Goal: Use online tool/utility: Utilize a website feature to perform a specific function

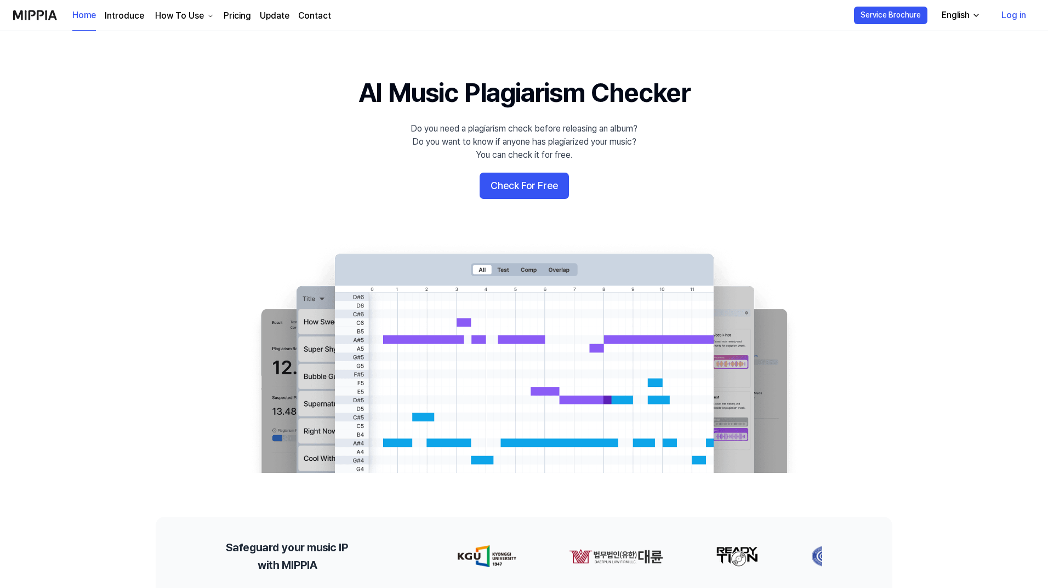
click at [532, 186] on button "Check For Free" at bounding box center [524, 186] width 89 height 26
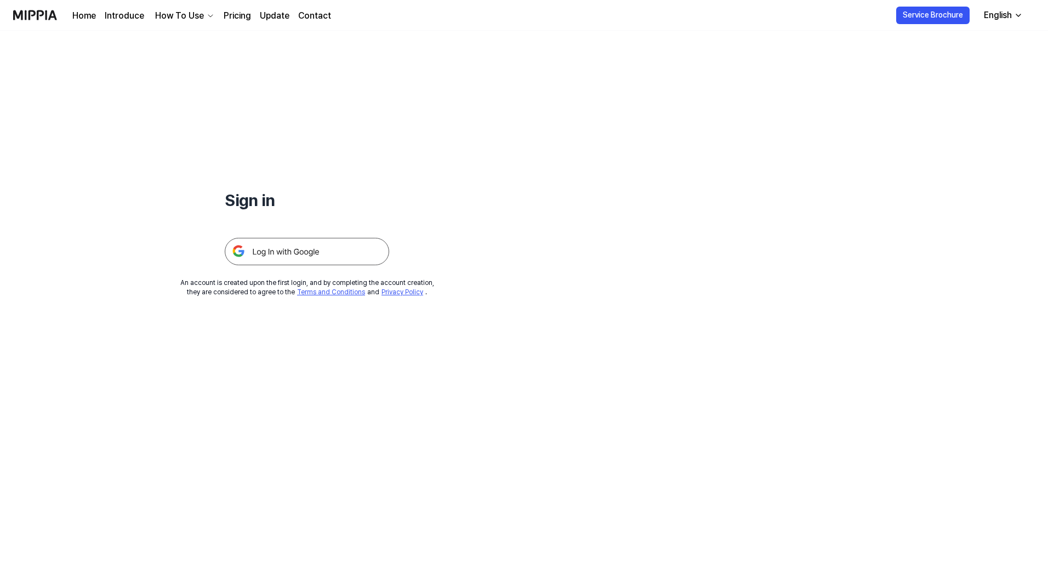
click at [344, 258] on img at bounding box center [307, 251] width 164 height 27
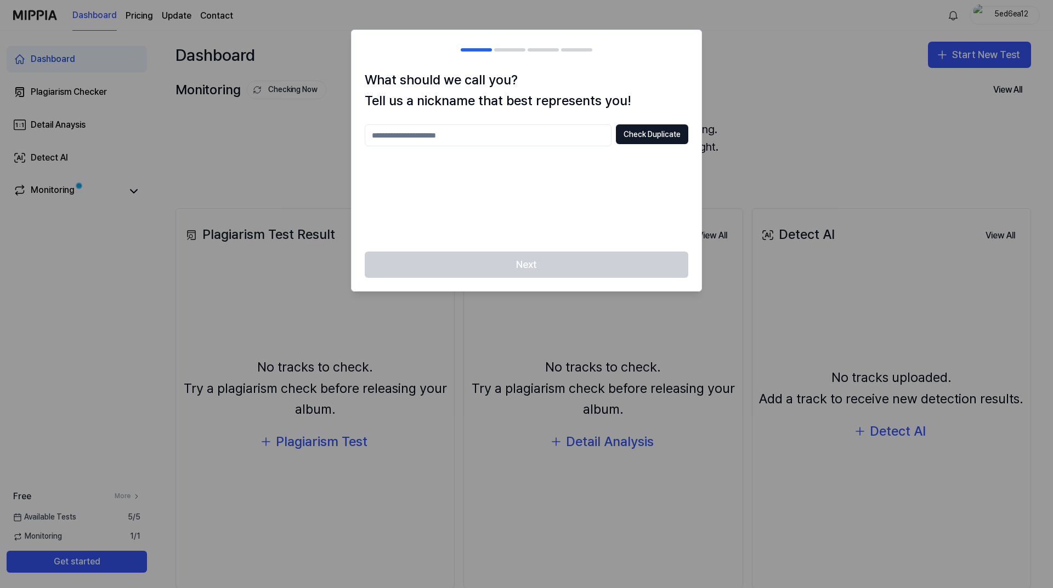
click at [508, 135] on input "text" at bounding box center [488, 135] width 247 height 22
click at [498, 137] on input "text" at bounding box center [488, 135] width 247 height 22
type input "*"
click at [676, 134] on button "Check Duplicate" at bounding box center [652, 134] width 72 height 20
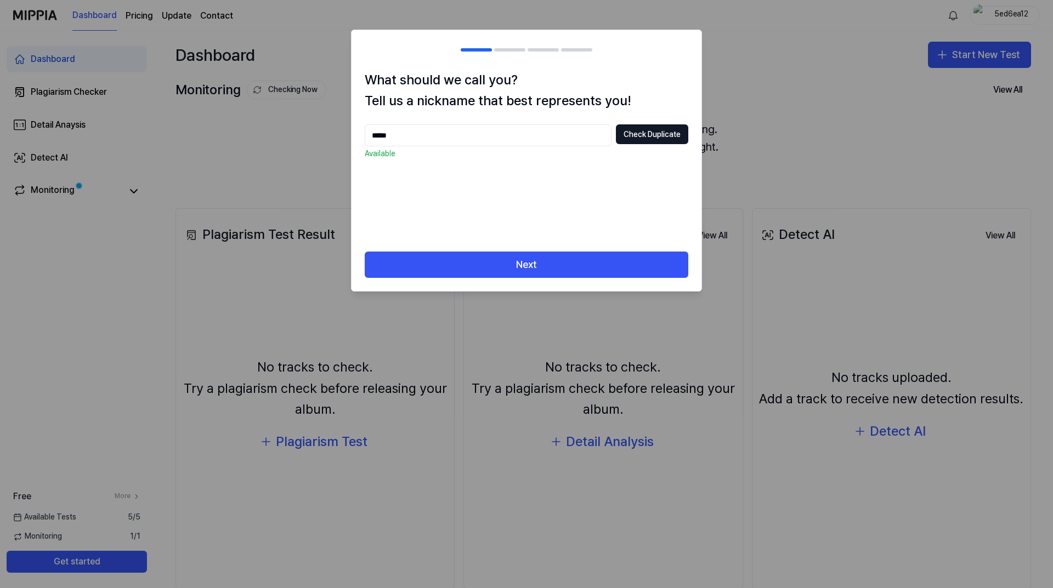
click at [417, 136] on input "*****" at bounding box center [488, 135] width 247 height 22
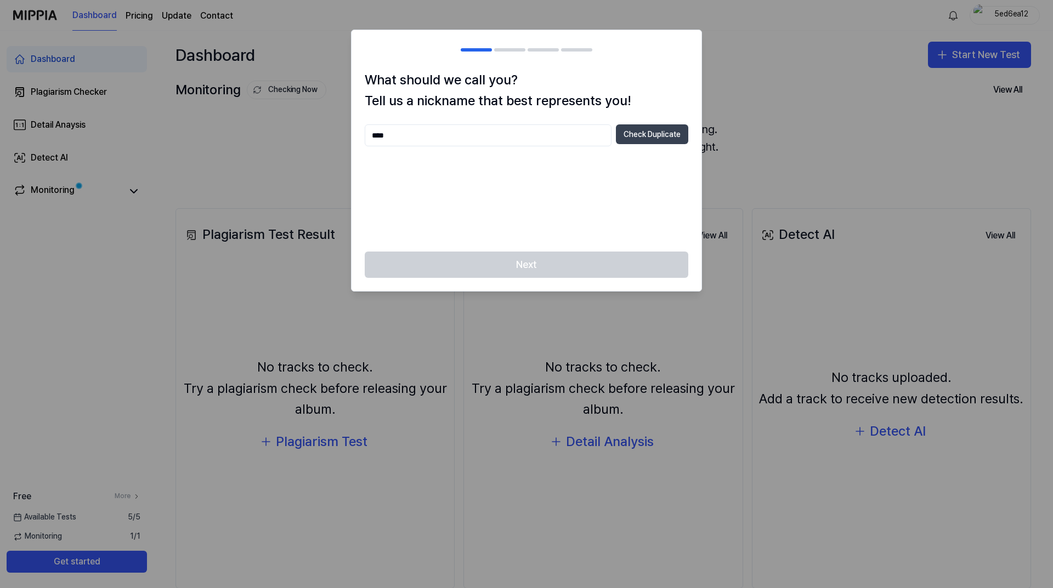
type input "****"
click at [645, 132] on button "Check Duplicate" at bounding box center [652, 134] width 72 height 20
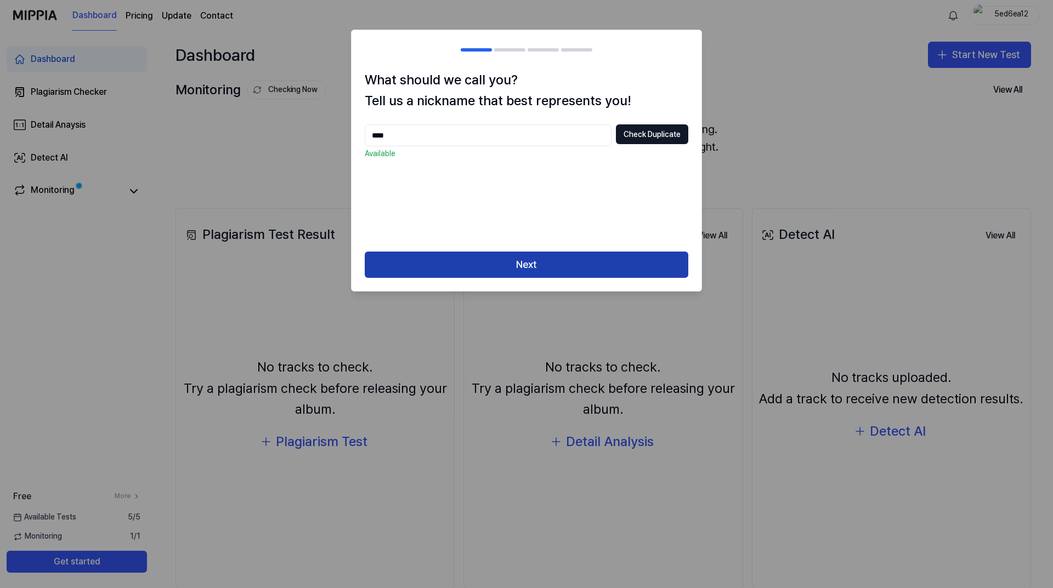
click at [494, 258] on button "Next" at bounding box center [526, 265] width 323 height 26
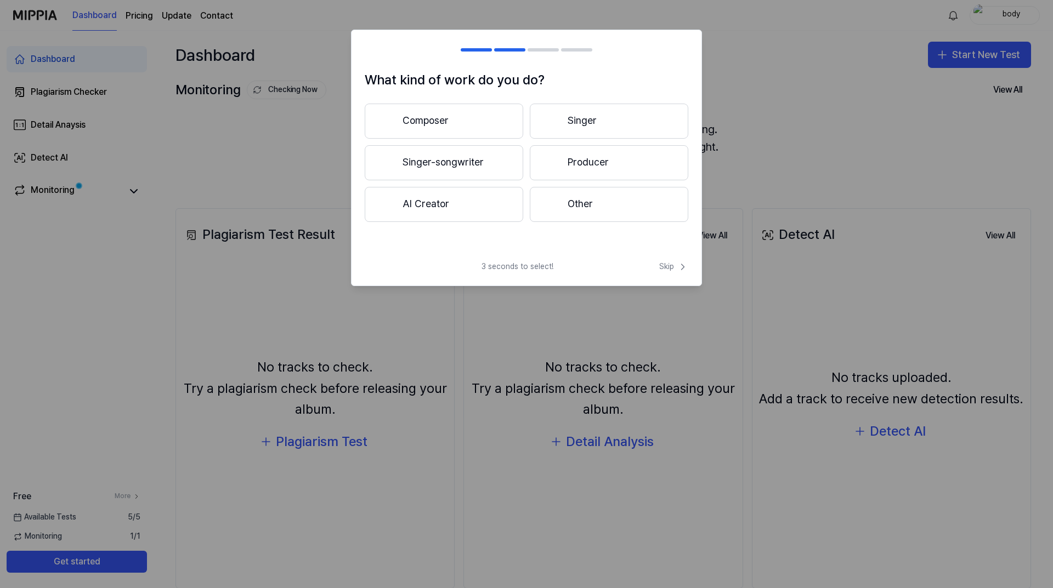
click at [581, 201] on button "Other" at bounding box center [609, 204] width 158 height 35
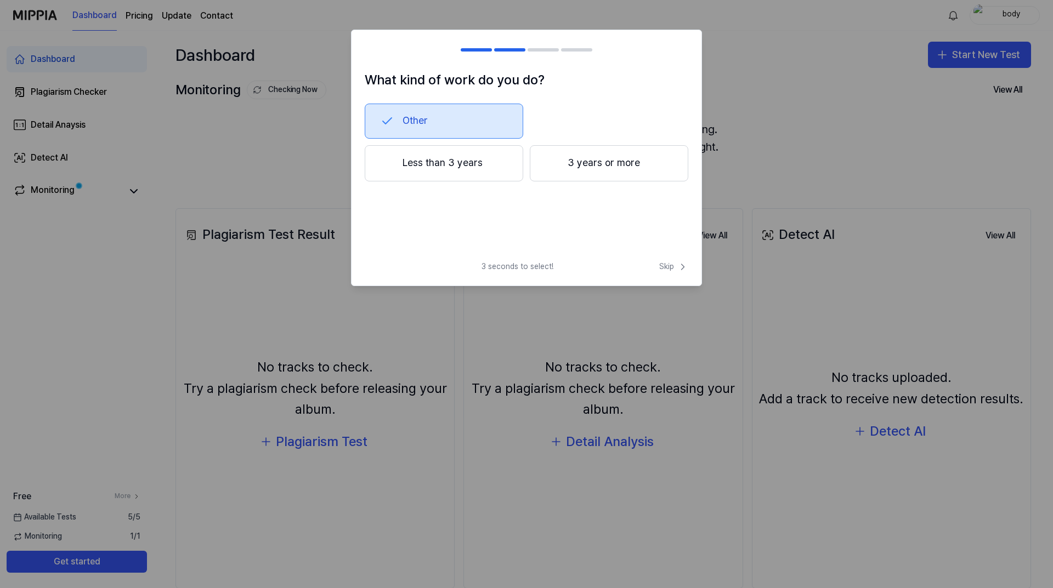
click at [629, 162] on button "3 years or more" at bounding box center [609, 163] width 158 height 36
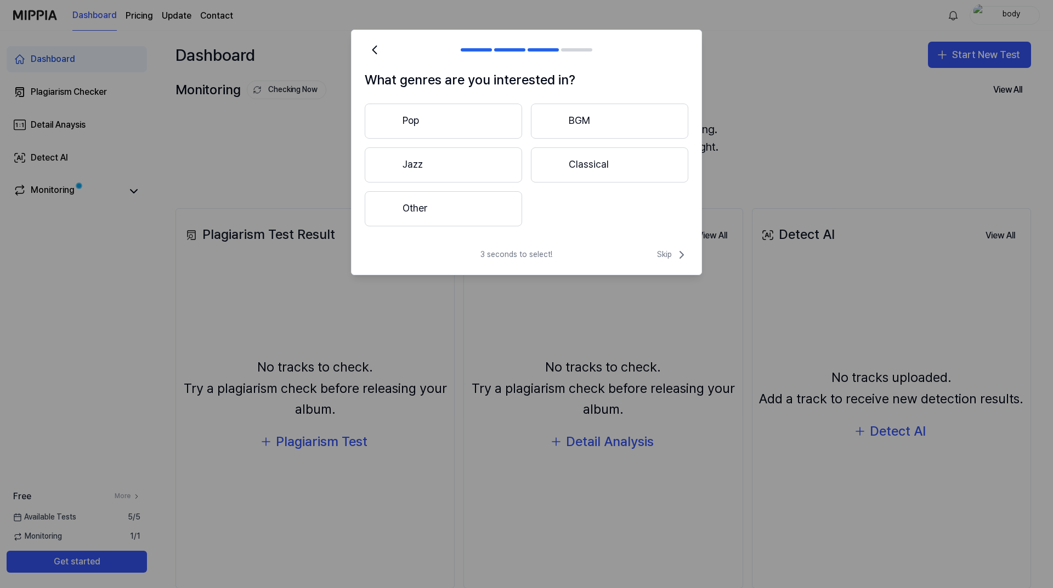
click at [484, 216] on button "Other" at bounding box center [443, 208] width 157 height 35
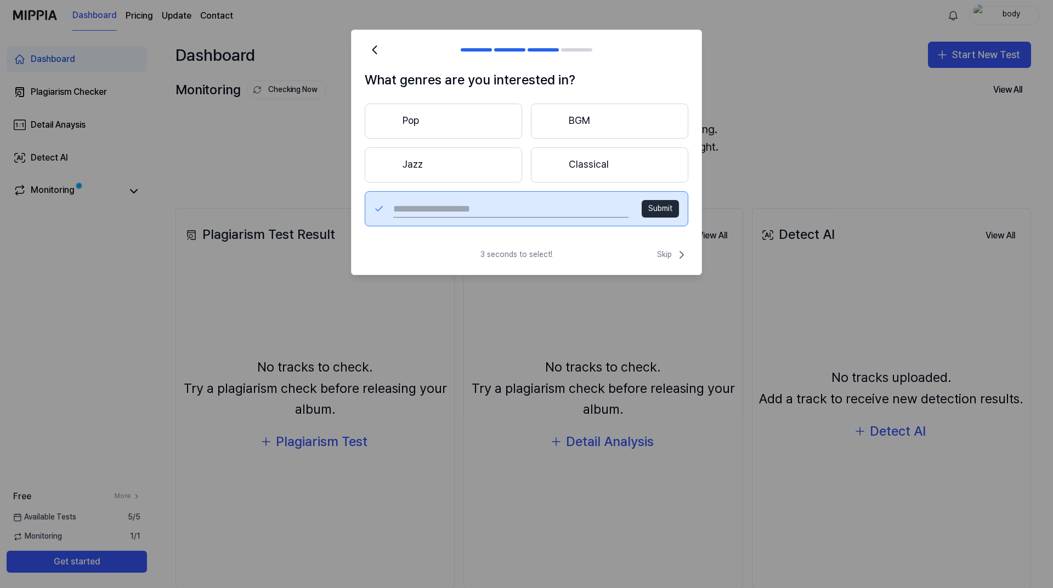
click at [483, 165] on button "Jazz" at bounding box center [443, 164] width 157 height 35
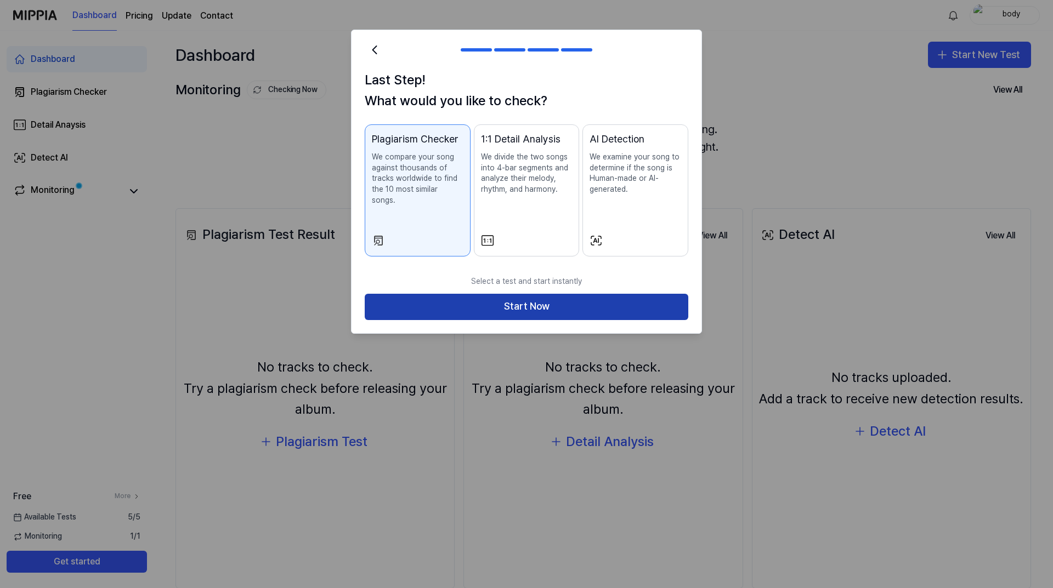
click at [535, 294] on button "Start Now" at bounding box center [526, 307] width 323 height 26
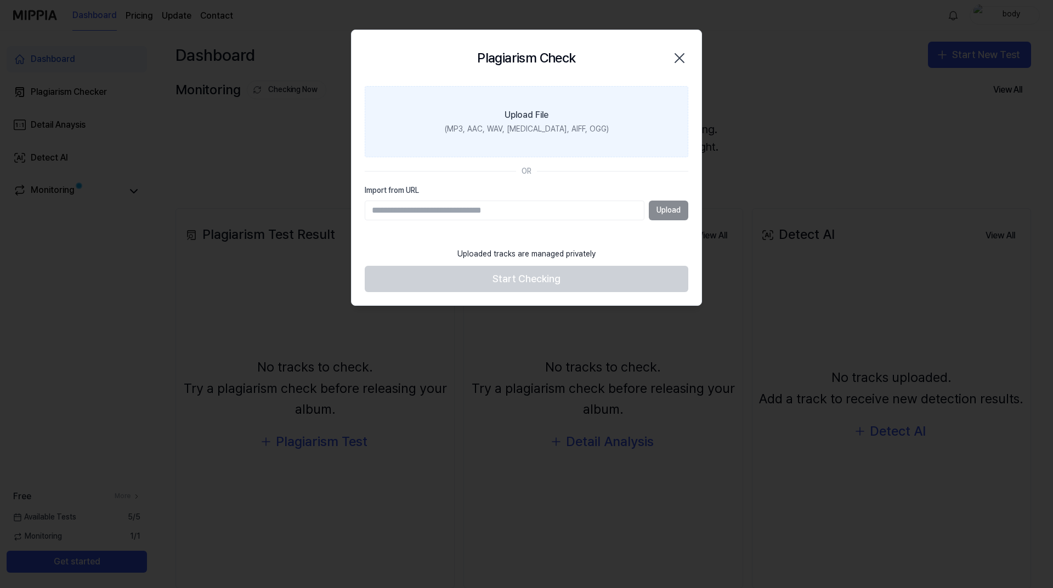
click at [517, 120] on div "Upload File" at bounding box center [526, 115] width 44 height 13
click at [0, 0] on input "Upload File (MP3, AAC, WAV, FLAC, AIFF, OGG)" at bounding box center [0, 0] width 0 height 0
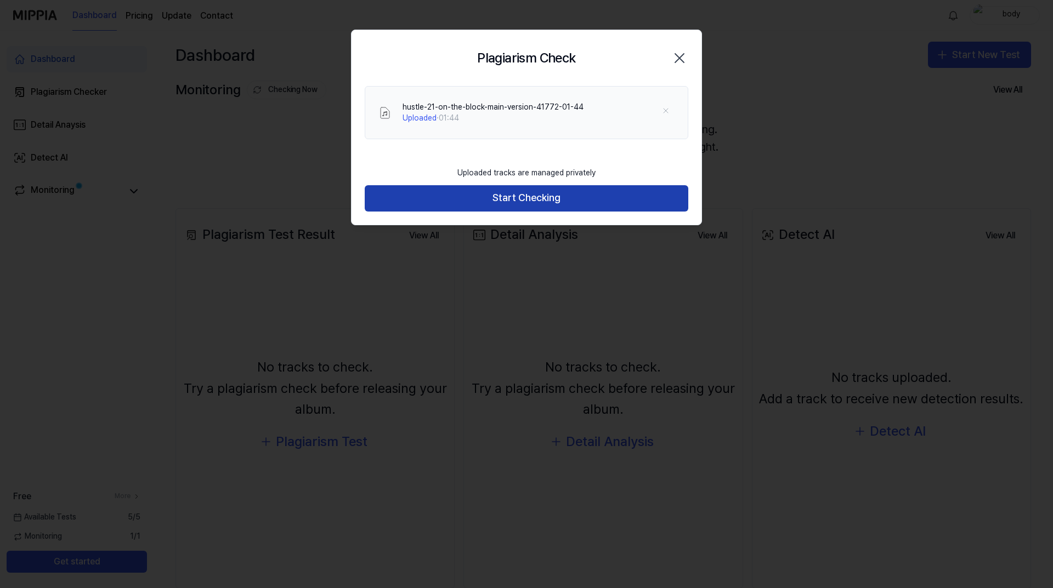
click at [479, 196] on button "Start Checking" at bounding box center [526, 198] width 323 height 26
